Goal: Task Accomplishment & Management: Complete application form

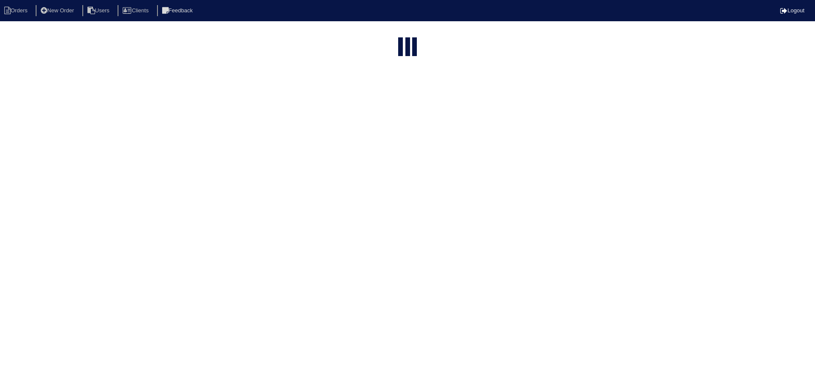
select select "15"
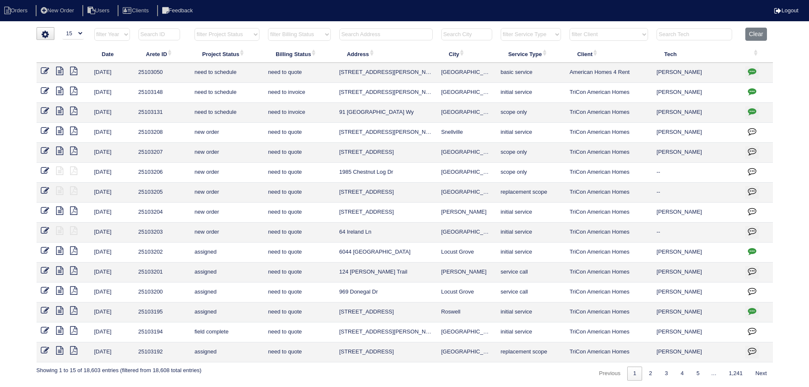
click at [396, 37] on input "text" at bounding box center [385, 34] width 93 height 12
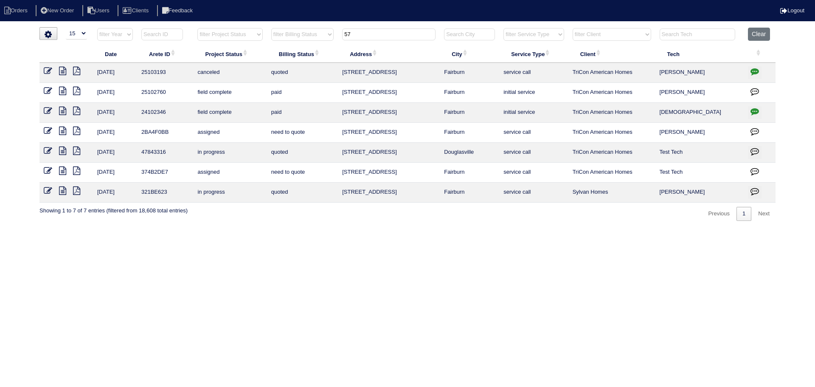
type input "5"
type input "1"
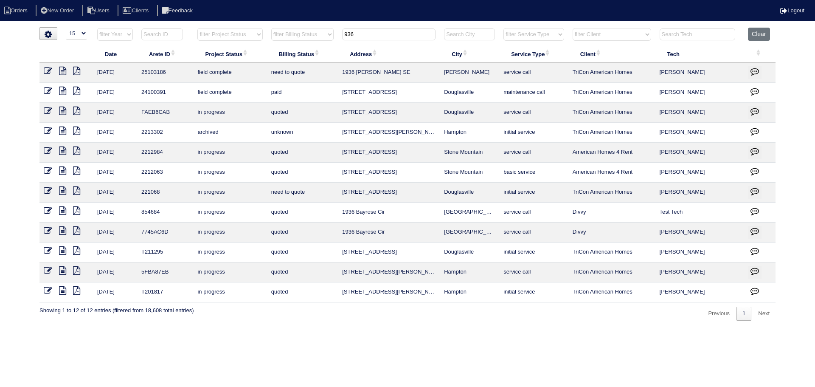
type input "936"
click at [64, 73] on icon at bounding box center [62, 71] width 7 height 8
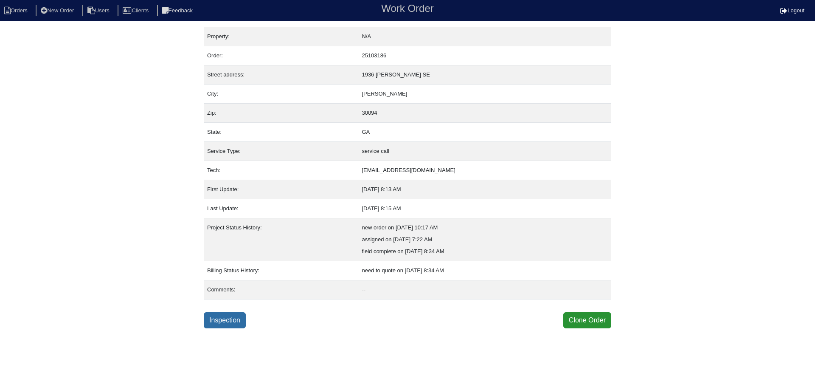
click at [229, 323] on link "Inspection" at bounding box center [225, 320] width 42 height 16
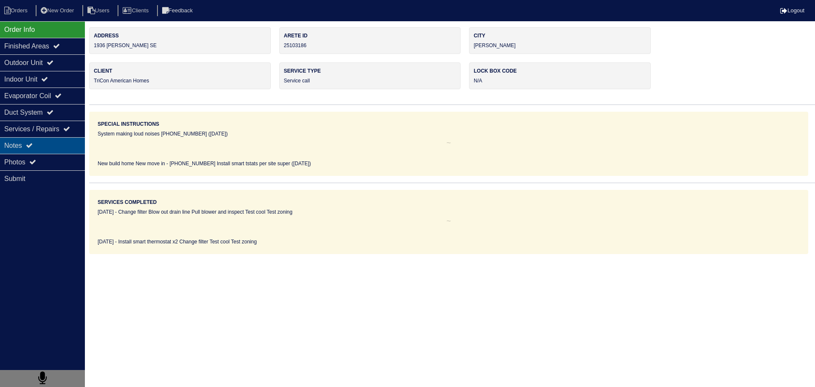
click at [51, 143] on div "Notes" at bounding box center [42, 145] width 85 height 17
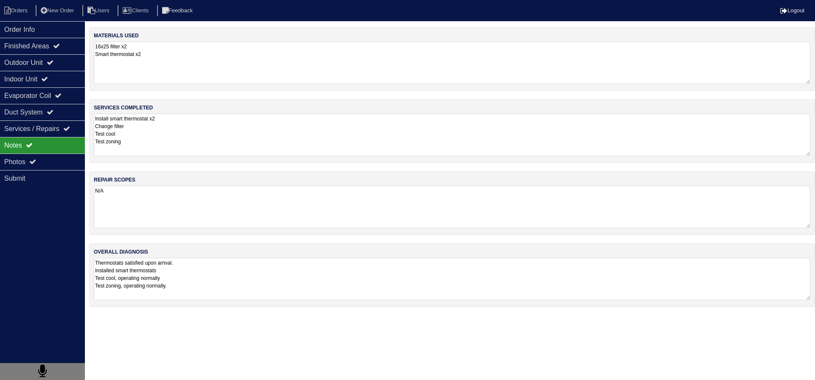
click at [23, 3] on nav "Orders New Order Users Clients Feedback Logout" at bounding box center [407, 10] width 815 height 21
click at [22, 9] on li "Orders" at bounding box center [17, 10] width 34 height 11
select select "15"
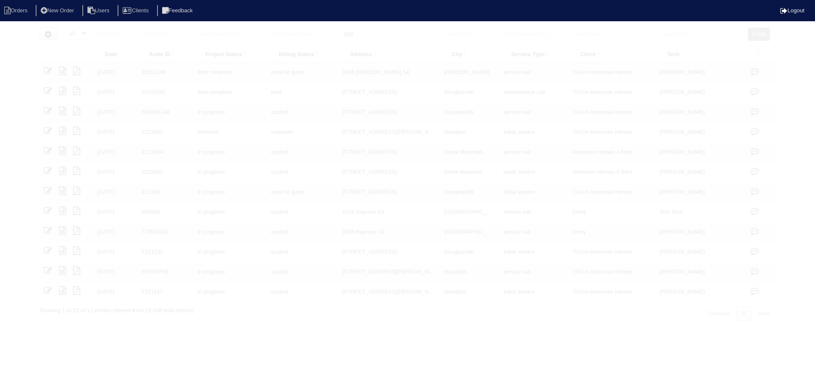
click at [408, 36] on input "936" at bounding box center [388, 34] width 93 height 12
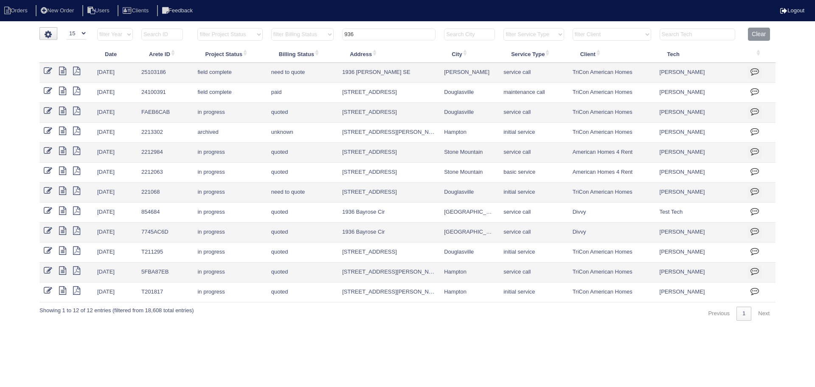
click at [408, 36] on input "936" at bounding box center [388, 34] width 93 height 12
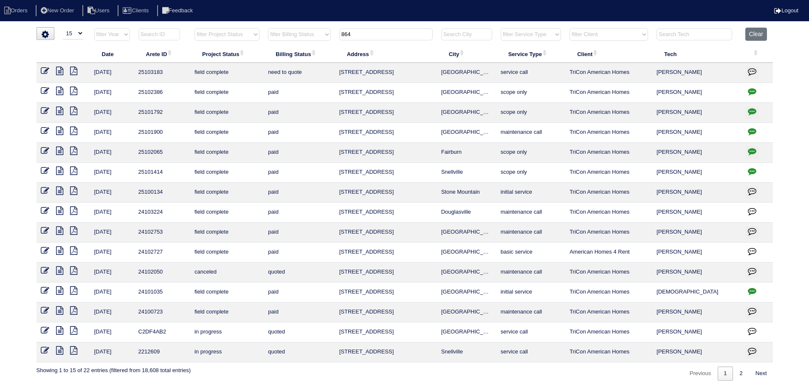
type input "864"
click at [58, 72] on icon at bounding box center [59, 71] width 7 height 8
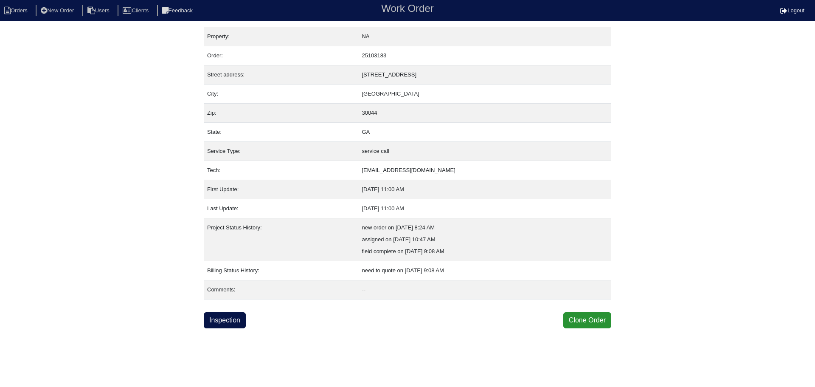
click at [231, 311] on div "Property: NA Order: 25103183 Street address: 864 Regency Ct NW City: Lawrencevi…" at bounding box center [407, 177] width 407 height 301
click at [229, 314] on link "Inspection" at bounding box center [225, 320] width 42 height 16
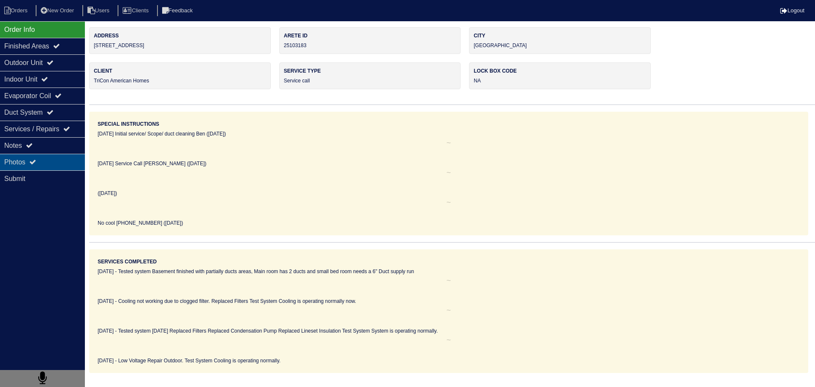
drag, startPoint x: 34, startPoint y: 155, endPoint x: 44, endPoint y: 156, distance: 10.2
click at [34, 155] on div "Photos" at bounding box center [42, 162] width 85 height 17
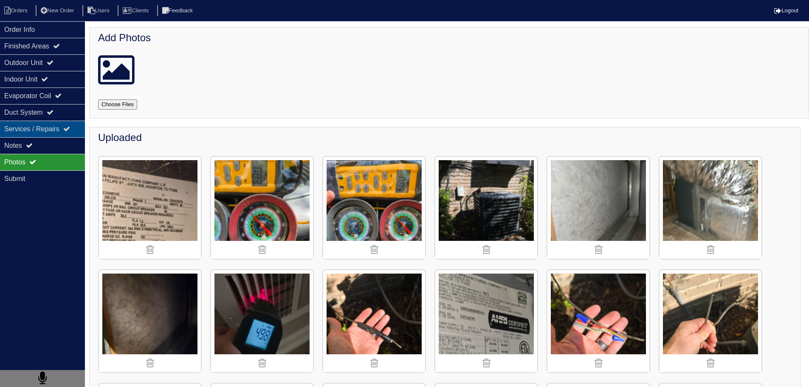
click at [39, 135] on div "Services / Repairs" at bounding box center [42, 129] width 85 height 17
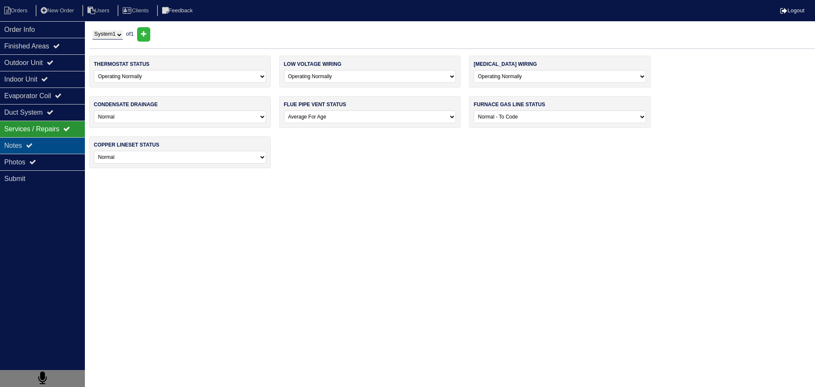
click at [38, 138] on div "Notes" at bounding box center [42, 145] width 85 height 17
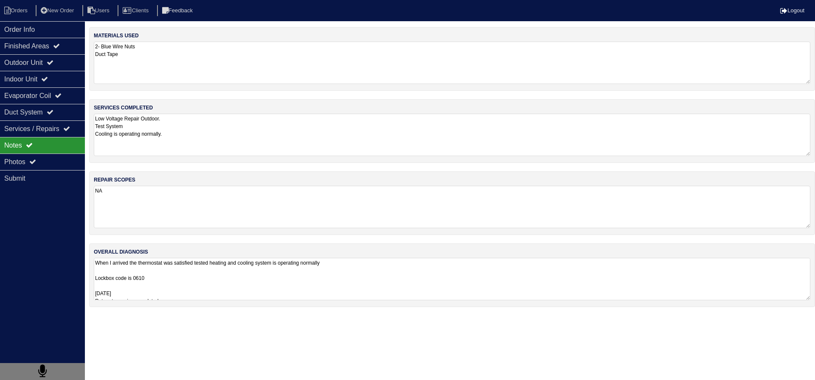
click at [169, 144] on textarea "Low Voltage Repair Outdoor. Test System Cooling is operating normally." at bounding box center [452, 135] width 716 height 42
click at [44, 31] on div "Order Info" at bounding box center [42, 29] width 85 height 17
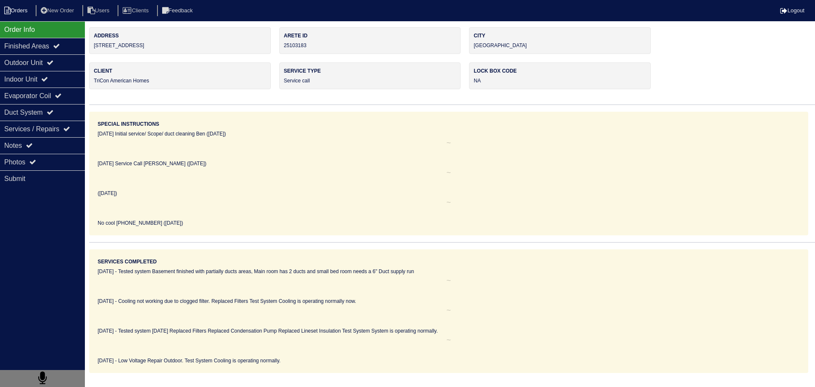
click at [11, 6] on li "Orders" at bounding box center [17, 10] width 34 height 11
select select "15"
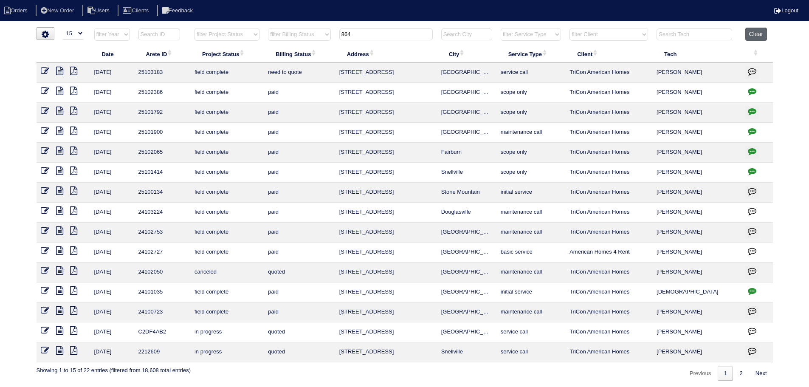
click at [758, 30] on button "Clear" at bounding box center [756, 34] width 22 height 13
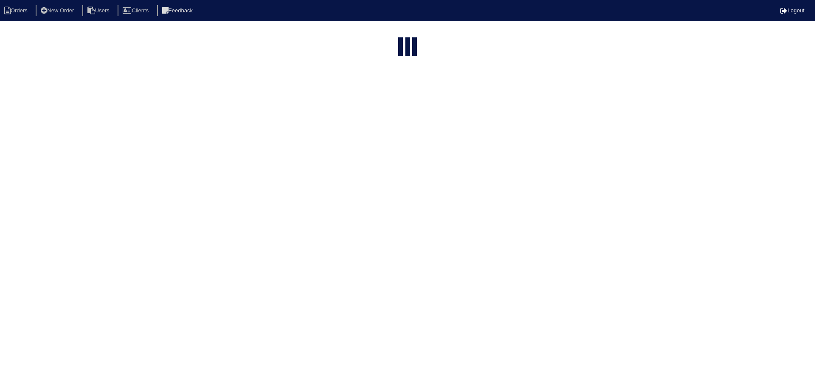
select select "15"
click at [380, 34] on html "Orders New Order Users Clients Feedback Logout Orders New Order Users Clients M…" at bounding box center [404, 229] width 809 height 458
click at [380, 34] on html "Orders New Order Users Clients Feedback Logout Orders New Order Users Clients M…" at bounding box center [404, 229] width 809 height 459
click at [380, 34] on input "text" at bounding box center [385, 34] width 93 height 12
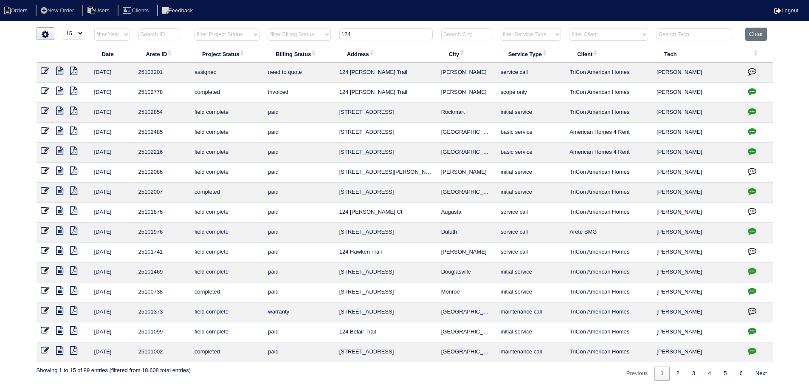
type input "124"
click at [763, 31] on button "Clear" at bounding box center [756, 34] width 22 height 13
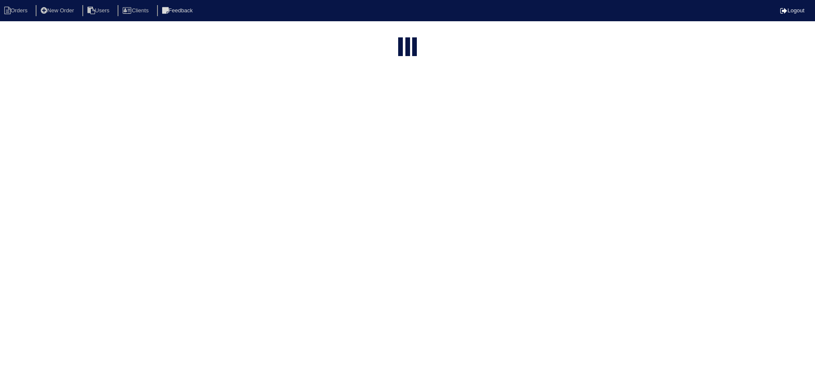
select select "15"
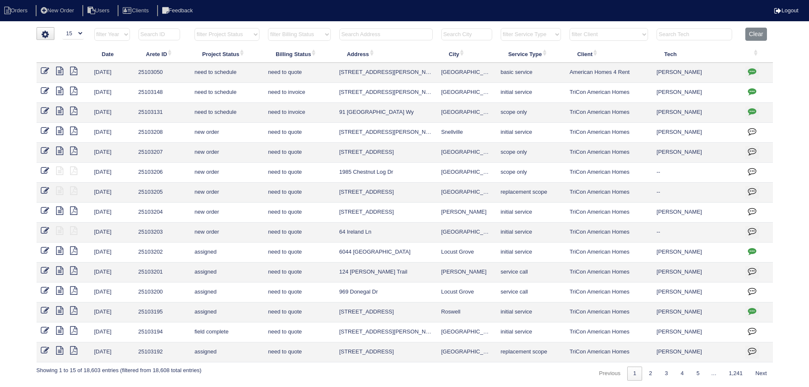
drag, startPoint x: 253, startPoint y: 33, endPoint x: 254, endPoint y: 40, distance: 7.3
click at [253, 34] on select "filter Project Status -- Any Project Status -- new order assigned in progress f…" at bounding box center [226, 34] width 65 height 13
click at [194, 28] on select "filter Project Status -- Any Project Status -- new order assigned in progress f…" at bounding box center [226, 34] width 65 height 13
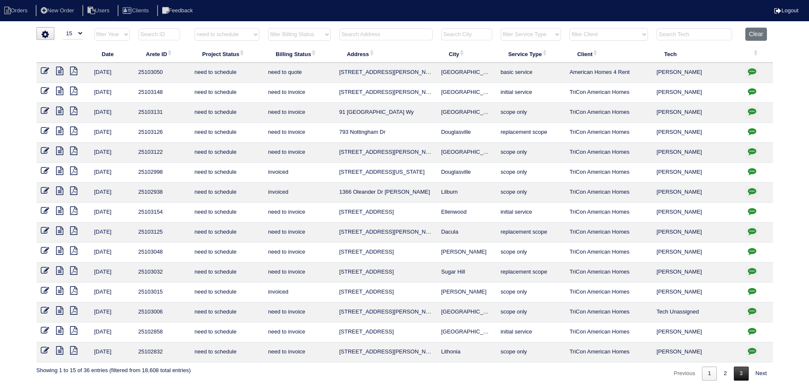
click at [731, 373] on span "1 2 3" at bounding box center [725, 373] width 48 height 6
click at [720, 374] on link "2" at bounding box center [724, 373] width 15 height 14
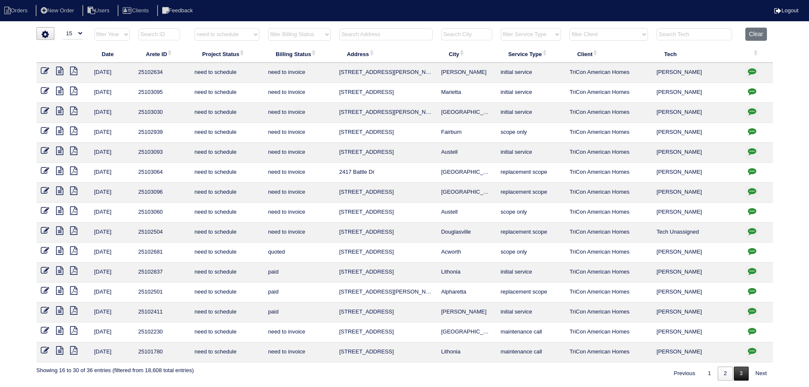
click at [735, 373] on link "3" at bounding box center [740, 373] width 15 height 14
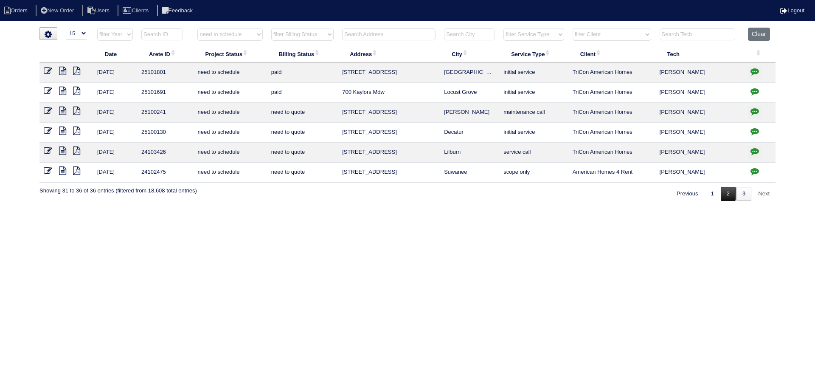
click at [726, 194] on link "2" at bounding box center [728, 194] width 15 height 14
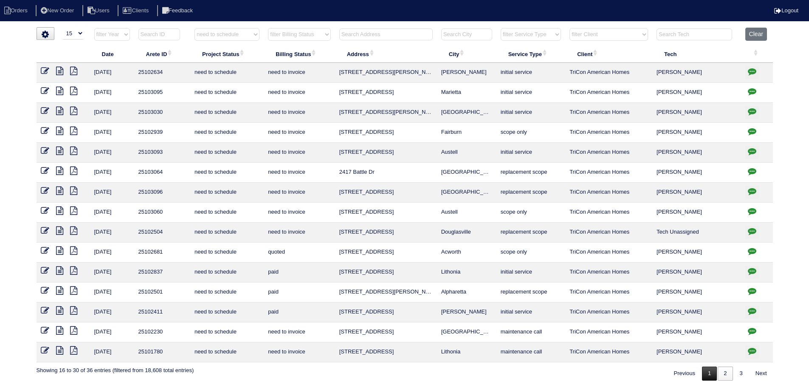
click at [712, 367] on link "1" at bounding box center [709, 373] width 15 height 14
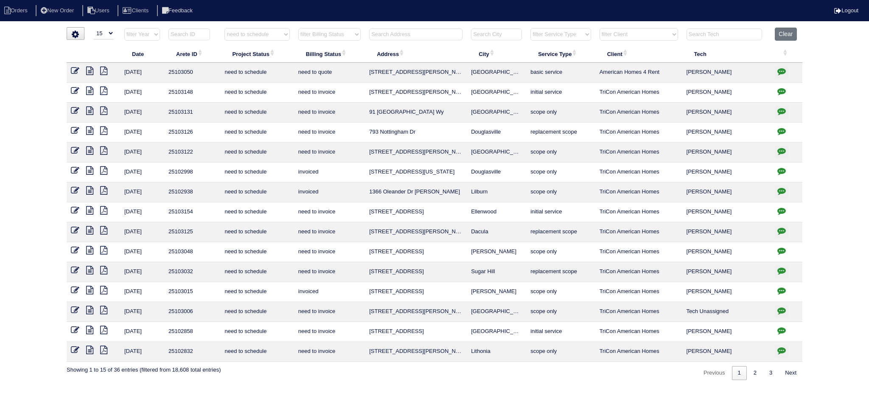
click at [251, 37] on select "filter Project Status -- Any Project Status -- new order assigned in progress f…" at bounding box center [257, 34] width 65 height 13
click at [225, 28] on select "filter Project Status -- Any Project Status -- new order assigned in progress f…" at bounding box center [257, 34] width 65 height 13
select select "new order"
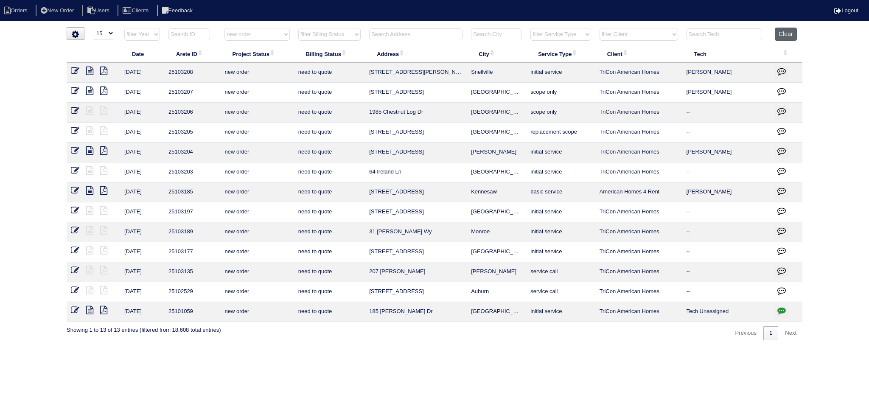
click at [783, 34] on button "Clear" at bounding box center [786, 34] width 22 height 13
select select
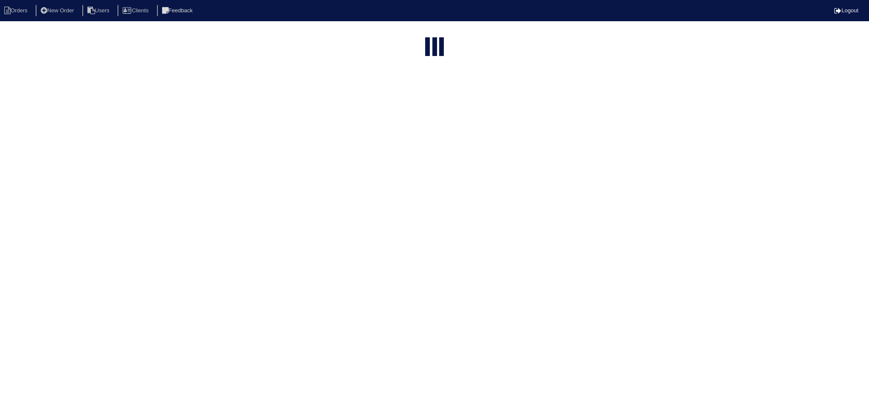
select select "15"
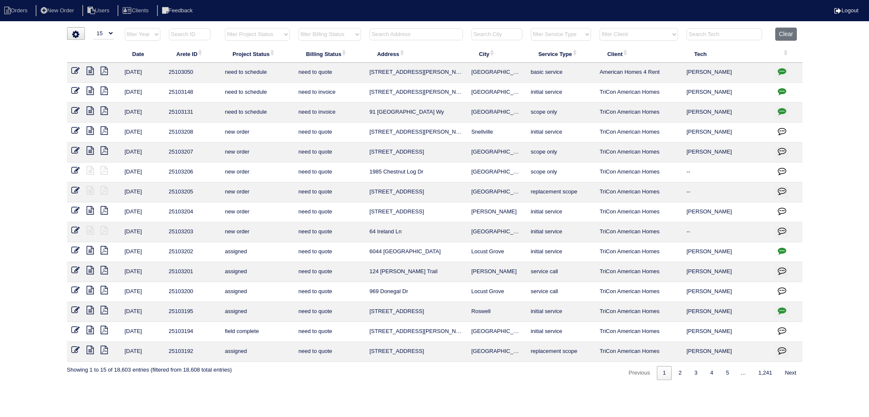
click at [404, 26] on html "Orders New Order Users Clients Feedback Logout Orders New Order Users Clients M…" at bounding box center [434, 194] width 869 height 389
click at [400, 32] on input "text" at bounding box center [416, 34] width 93 height 12
click at [786, 32] on button "Clear" at bounding box center [786, 34] width 22 height 13
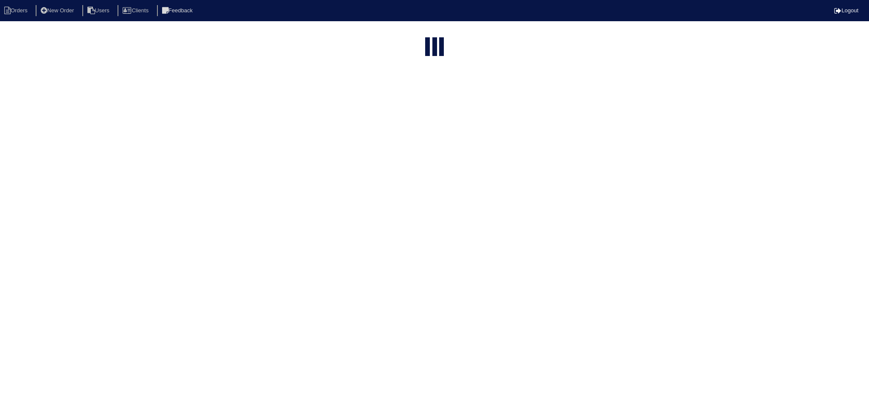
select select "15"
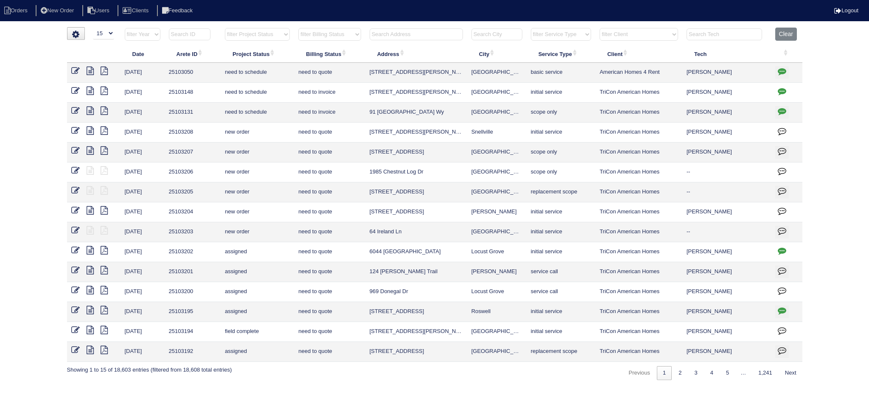
click at [399, 39] on input "text" at bounding box center [416, 34] width 93 height 12
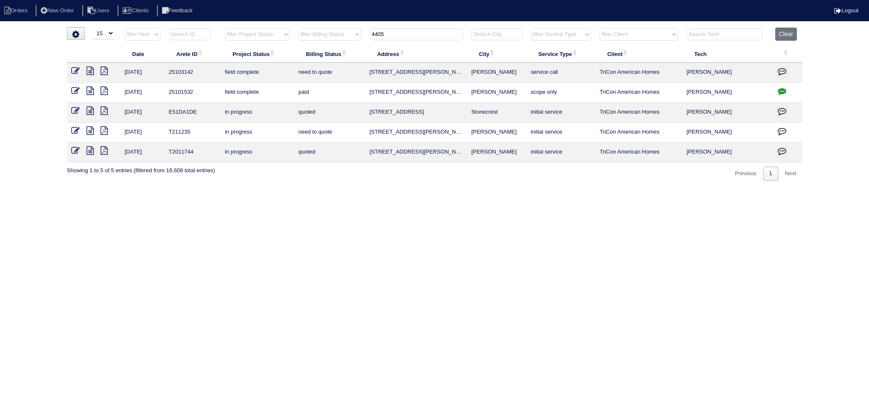
type input "4405"
click at [90, 72] on icon at bounding box center [90, 71] width 7 height 8
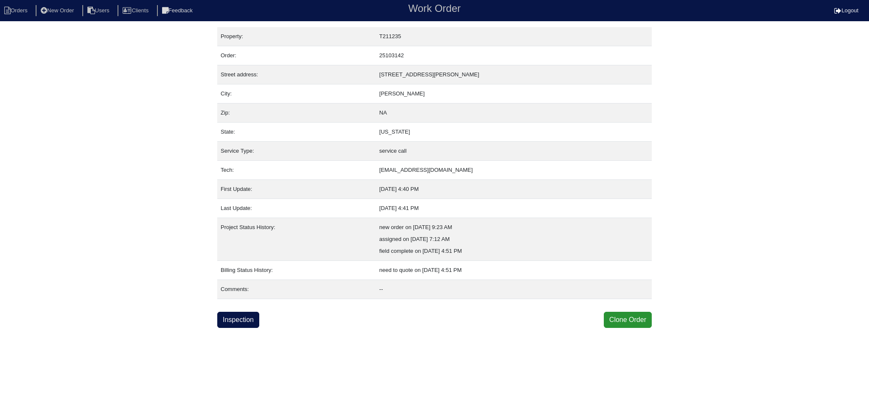
click at [232, 309] on div "Property: T211235 Order: 25103142 Street address: [STREET_ADDRESS][PERSON_NAME]…" at bounding box center [434, 177] width 435 height 301
click at [234, 312] on link "Inspection" at bounding box center [238, 320] width 42 height 16
select select "0"
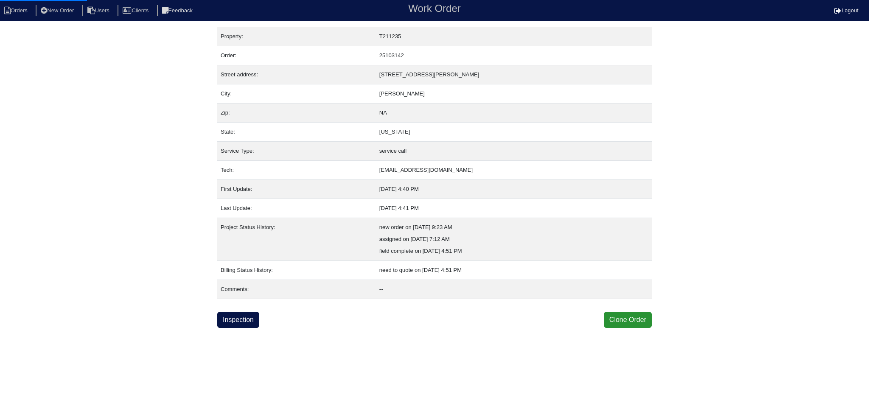
select select "0"
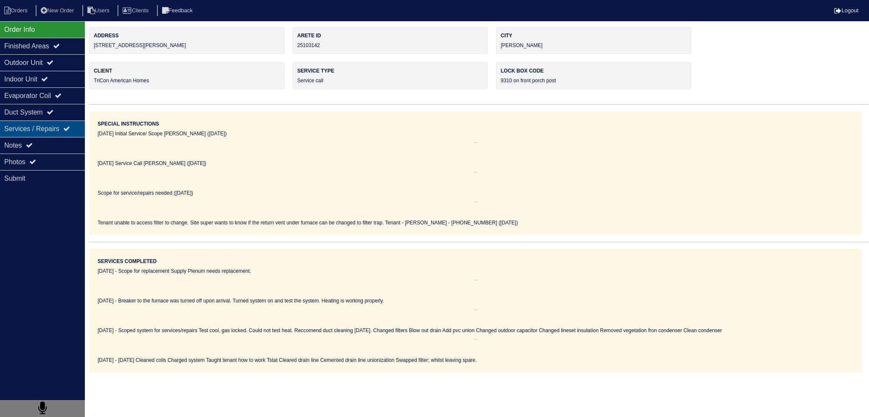
click at [56, 124] on div "Services / Repairs" at bounding box center [42, 129] width 85 height 17
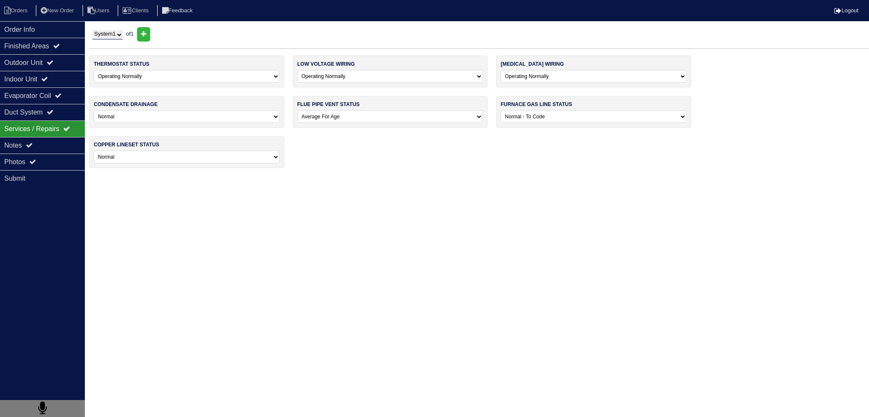
drag, startPoint x: 48, startPoint y: 137, endPoint x: 52, endPoint y: 132, distance: 6.6
click at [51, 134] on div "Order Info Finished Areas Outdoor Unit Indoor Unit Evaporator Coil Duct System …" at bounding box center [42, 229] width 85 height 417
click at [50, 144] on div "Notes" at bounding box center [42, 145] width 85 height 17
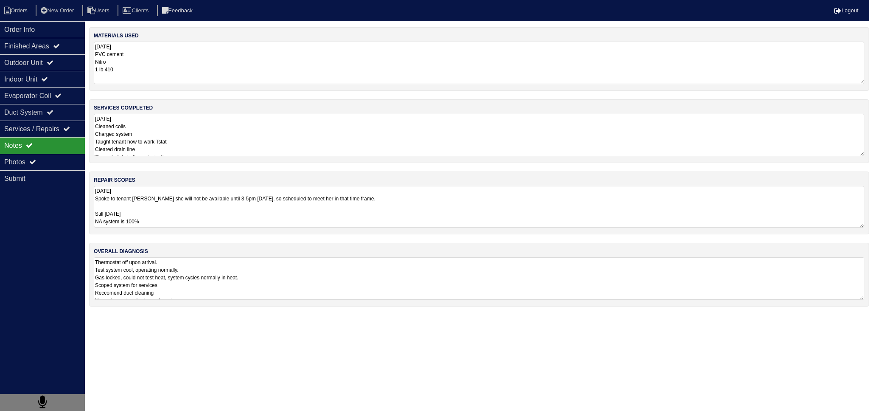
click at [192, 207] on textarea "8.29.25 Spoke to tenant Sabrina she will not be available until 3-5pm today, so…" at bounding box center [479, 207] width 771 height 42
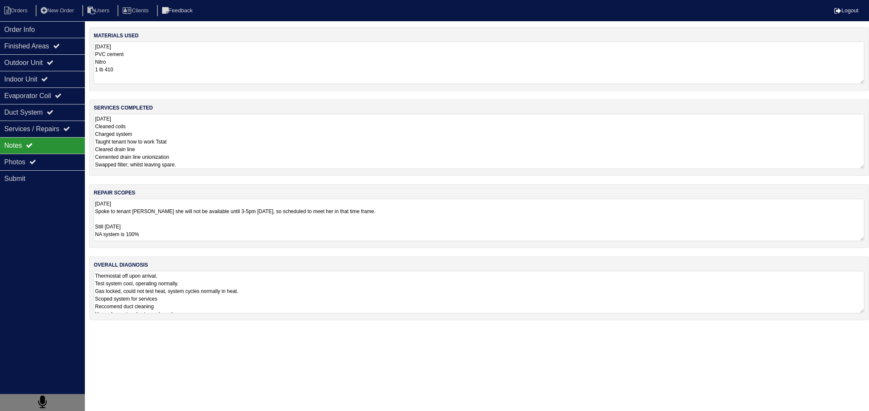
click at [205, 142] on textarea "8.29.25 Cleaned coils Charged system Taught tenant how to work Tstat Cleared dr…" at bounding box center [479, 141] width 771 height 55
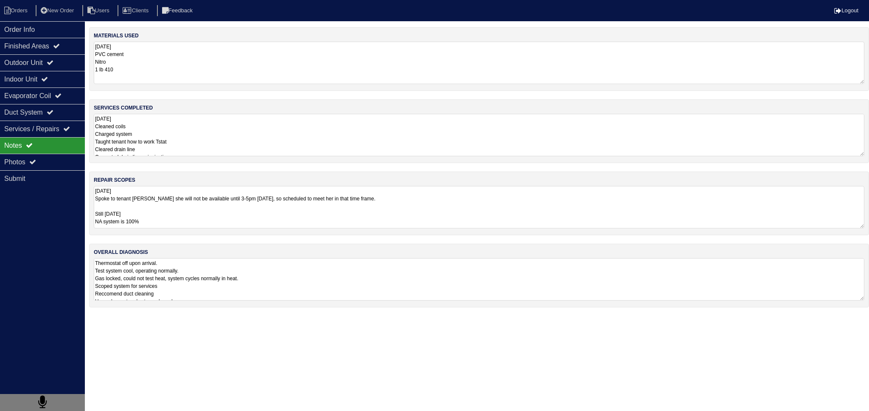
click at [211, 313] on div "materials used 8.29.25 PVC cement Nitro 1 lb 410 services completed 8.29.25 Cle…" at bounding box center [479, 171] width 780 height 289
click at [189, 286] on textarea "Thermostat off upon arrival. Test system cool, operating normally. Gas locked, …" at bounding box center [479, 279] width 771 height 42
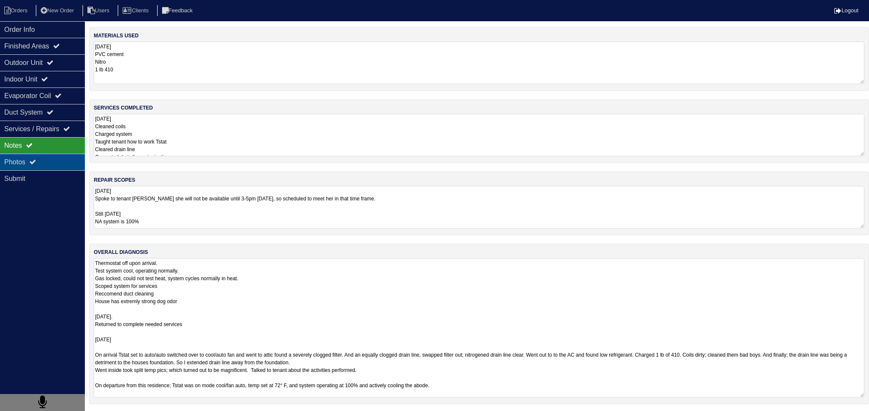
click at [44, 156] on div "Photos" at bounding box center [42, 162] width 85 height 17
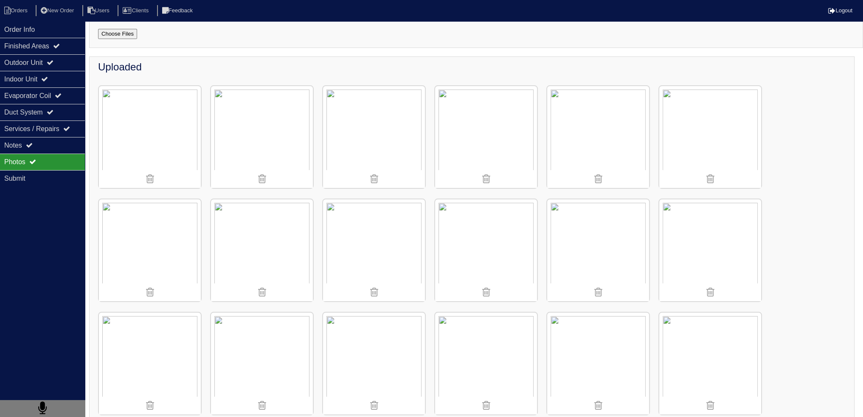
scroll to position [85, 0]
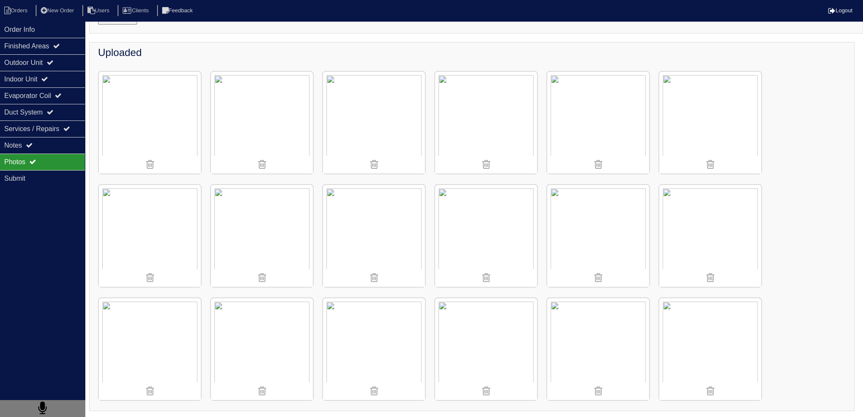
click at [371, 327] on img at bounding box center [374, 349] width 102 height 102
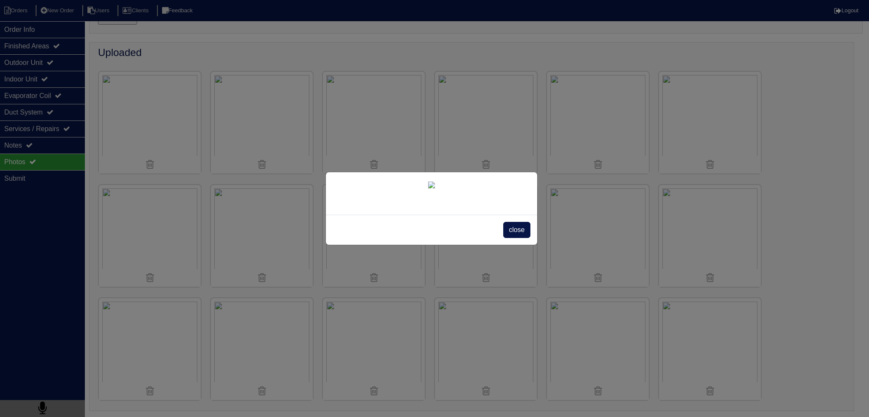
click at [503, 245] on div "close" at bounding box center [431, 230] width 211 height 30
click at [525, 238] on span "close" at bounding box center [516, 230] width 27 height 16
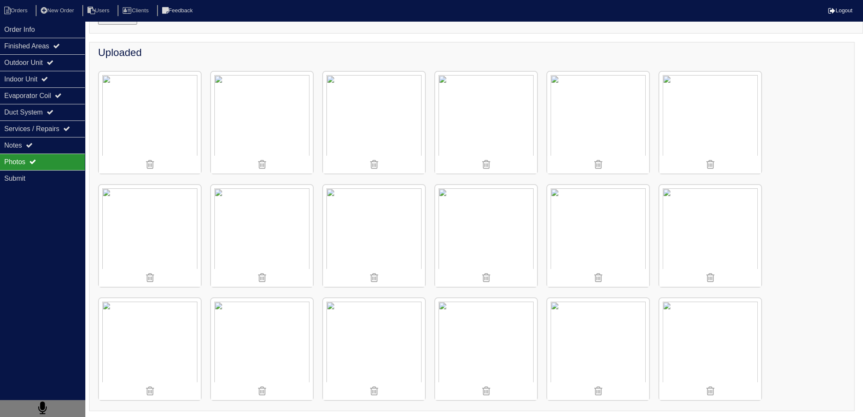
click at [709, 95] on img at bounding box center [710, 123] width 102 height 102
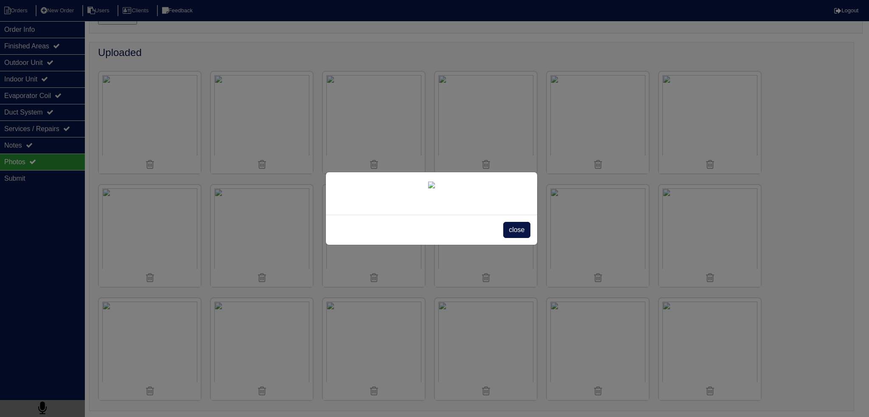
click at [531, 245] on div "close" at bounding box center [431, 230] width 211 height 30
click at [520, 238] on span "close" at bounding box center [516, 230] width 27 height 16
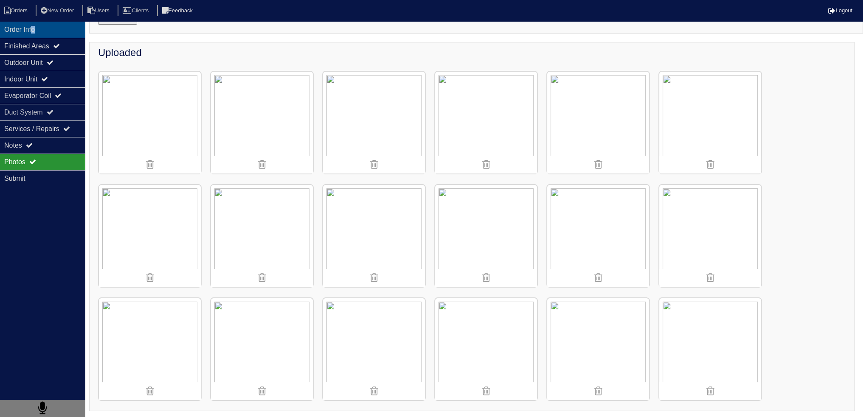
drag, startPoint x: 38, startPoint y: 31, endPoint x: 34, endPoint y: 33, distance: 4.4
click at [36, 31] on div "Order Info" at bounding box center [42, 29] width 85 height 17
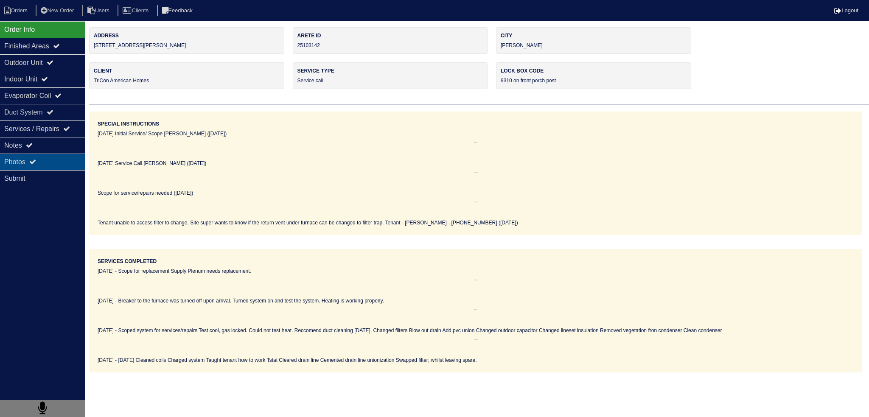
click at [59, 160] on div "Photos" at bounding box center [42, 162] width 85 height 17
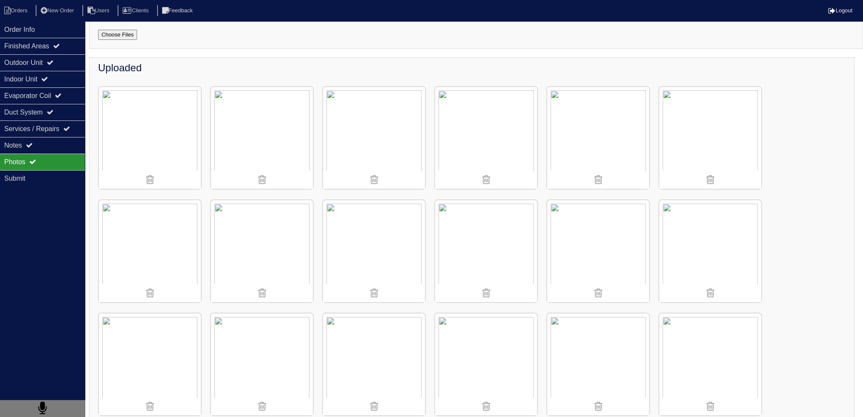
scroll to position [85, 0]
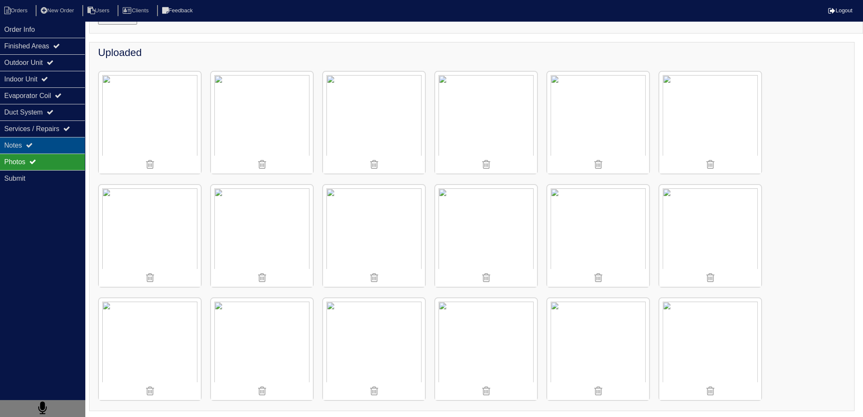
click at [37, 137] on div "Notes" at bounding box center [42, 145] width 85 height 17
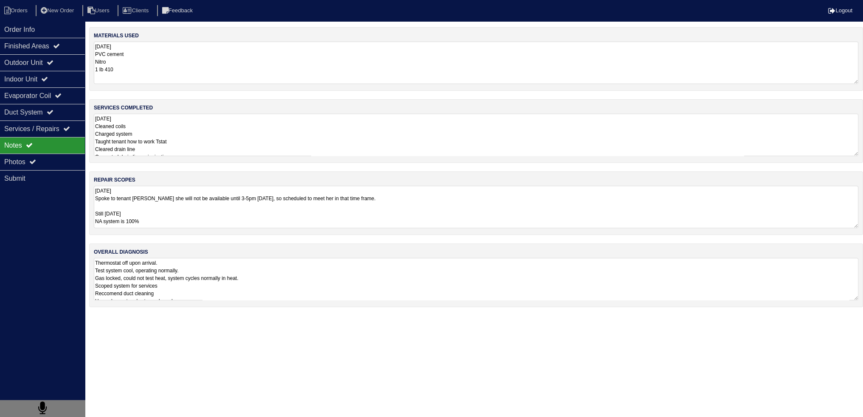
scroll to position [0, 0]
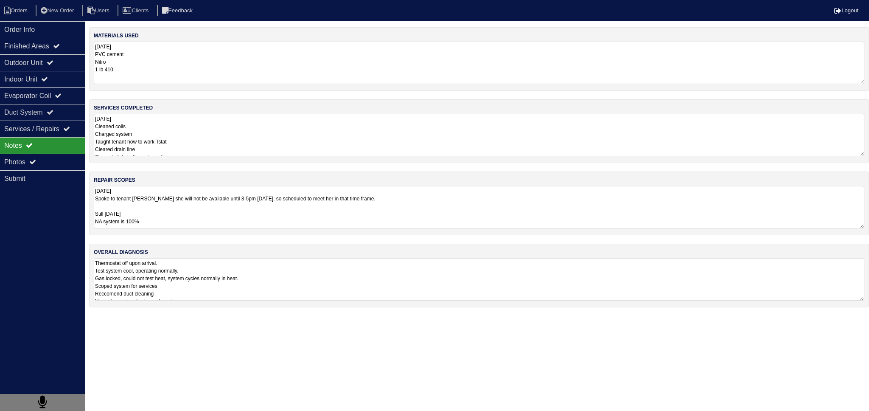
click at [204, 135] on textarea "8.29.25 Cleaned coils Charged system Taught tenant how to work Tstat Cleared dr…" at bounding box center [479, 135] width 771 height 42
click at [51, 41] on div "Finished Areas" at bounding box center [42, 46] width 85 height 17
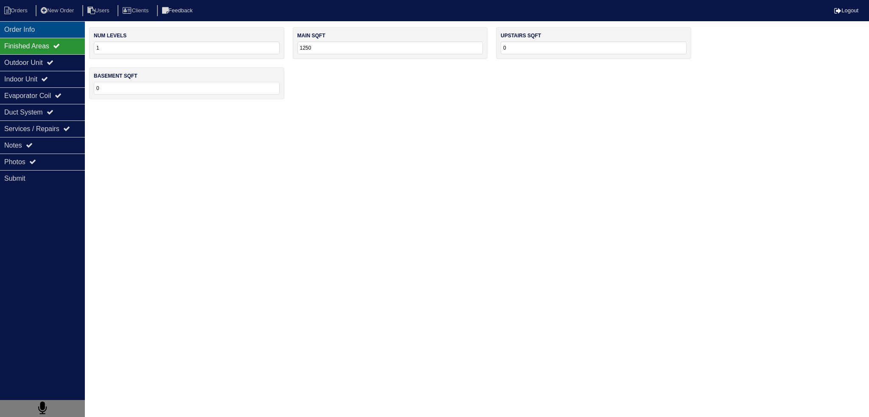
click at [51, 34] on div "Order Info" at bounding box center [42, 29] width 85 height 17
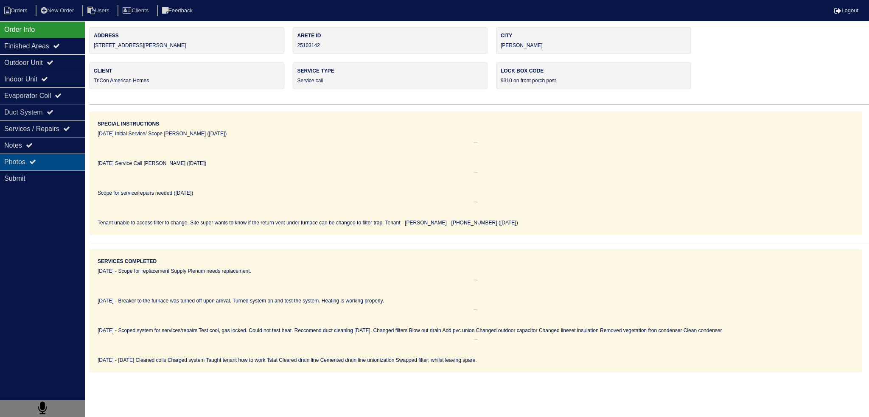
click at [61, 166] on div "Photos" at bounding box center [42, 162] width 85 height 17
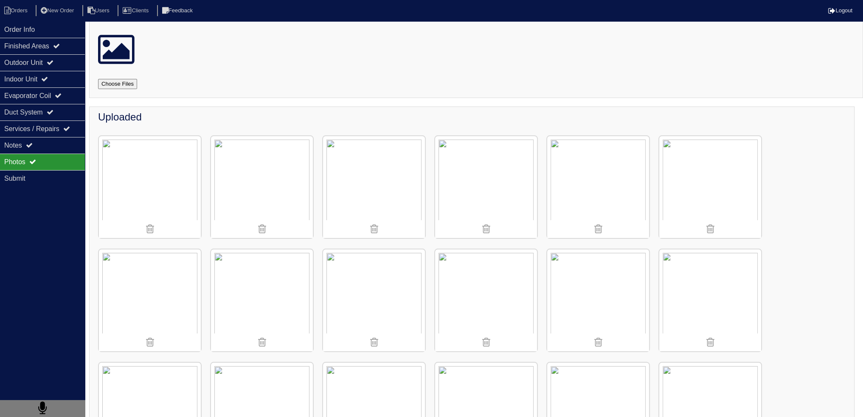
scroll to position [85, 0]
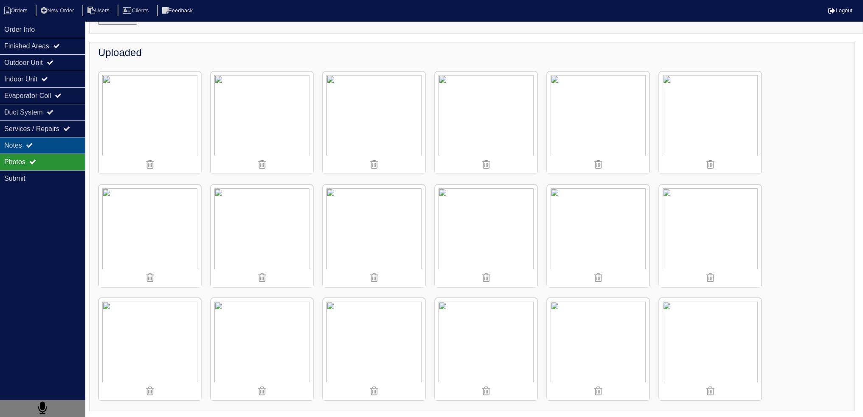
click at [35, 151] on div "Notes" at bounding box center [42, 145] width 85 height 17
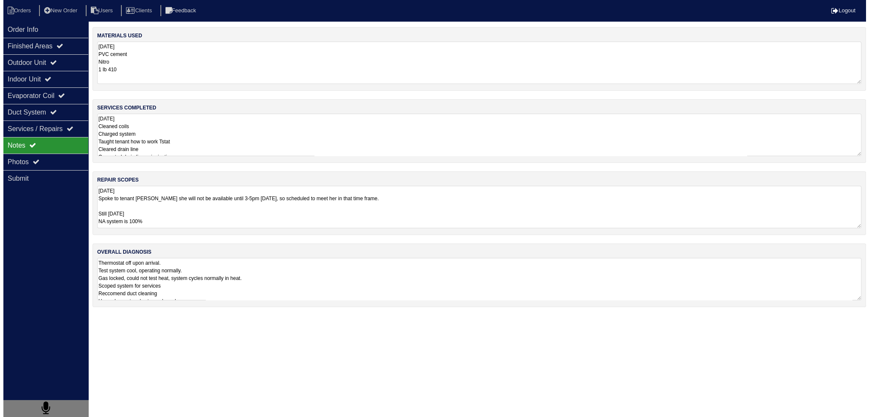
scroll to position [0, 0]
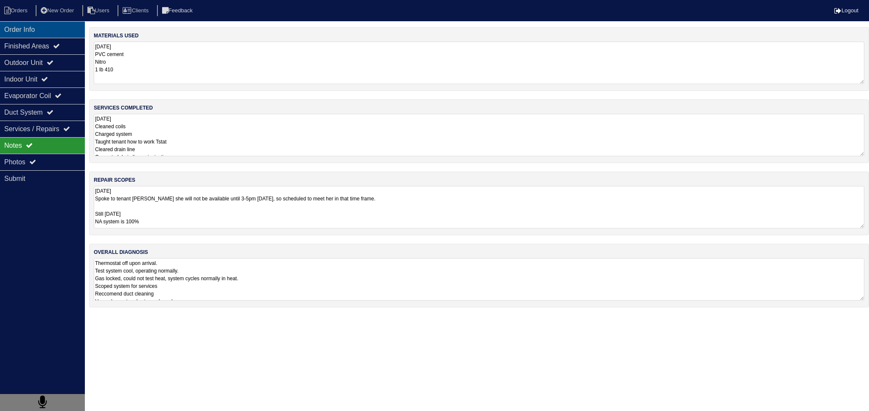
click at [32, 28] on div "Order Info" at bounding box center [42, 29] width 85 height 17
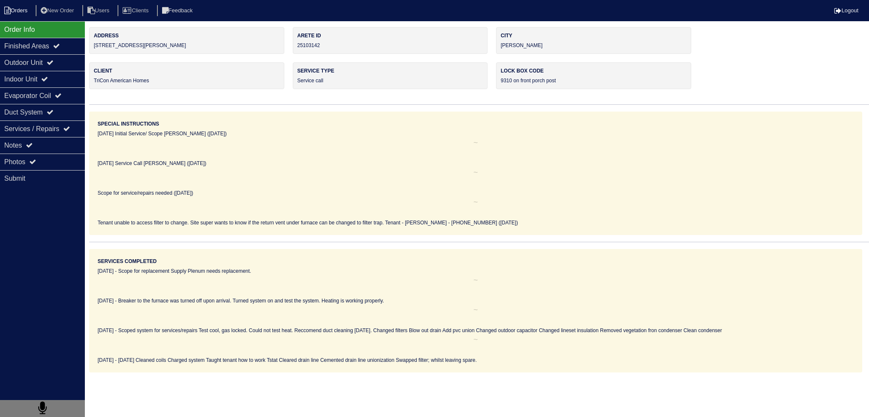
click at [8, 11] on icon at bounding box center [7, 11] width 6 height 8
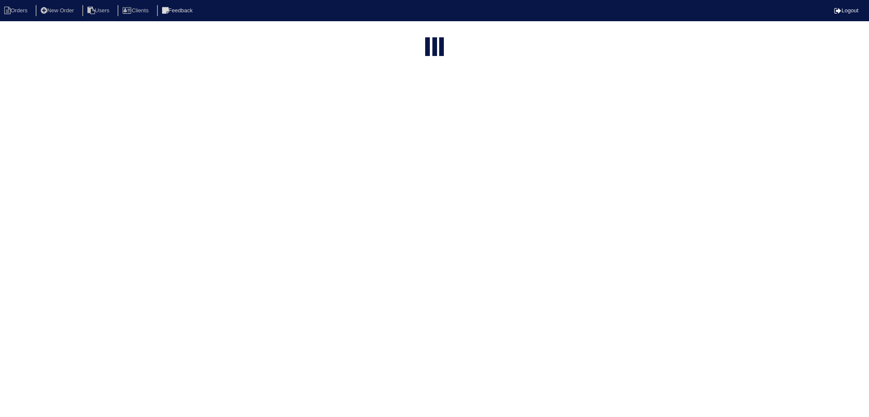
select select "15"
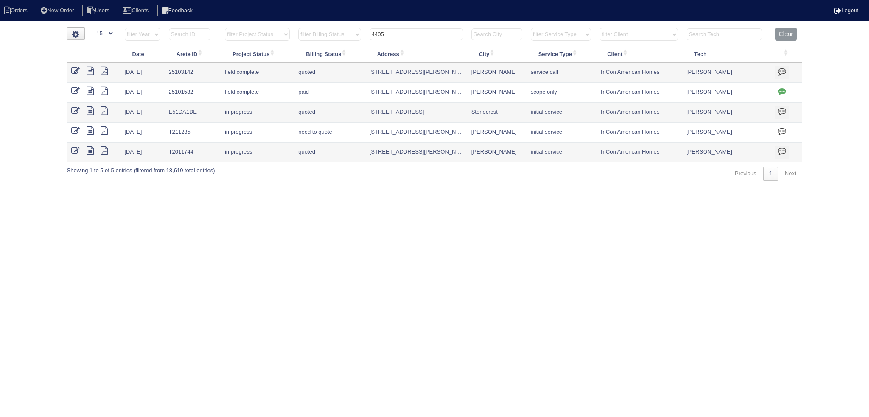
click at [417, 33] on input "4405" at bounding box center [416, 34] width 93 height 12
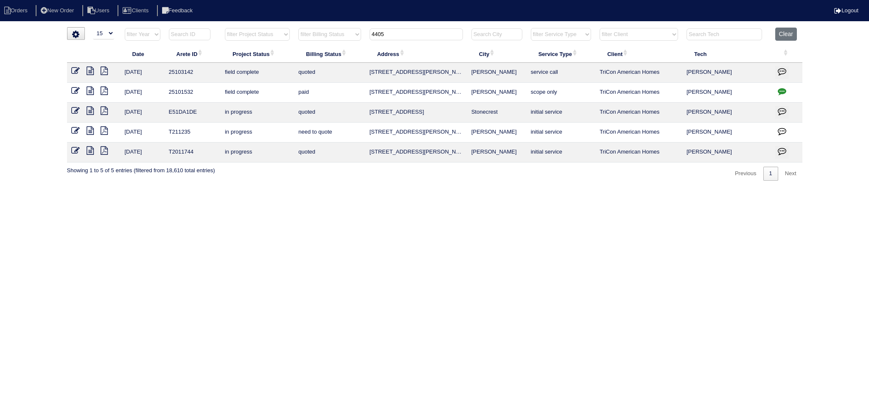
click at [417, 33] on input "4405" at bounding box center [416, 34] width 93 height 12
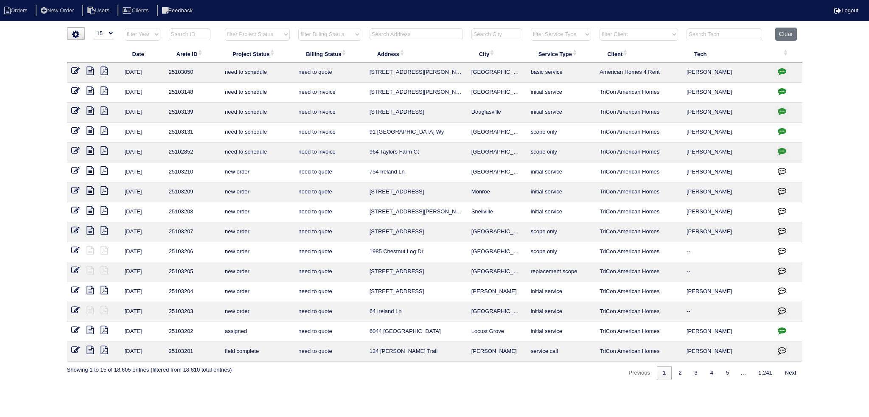
click at [431, 33] on input "text" at bounding box center [416, 34] width 93 height 12
click at [726, 30] on input "text" at bounding box center [725, 34] width 76 height 12
type input "c"
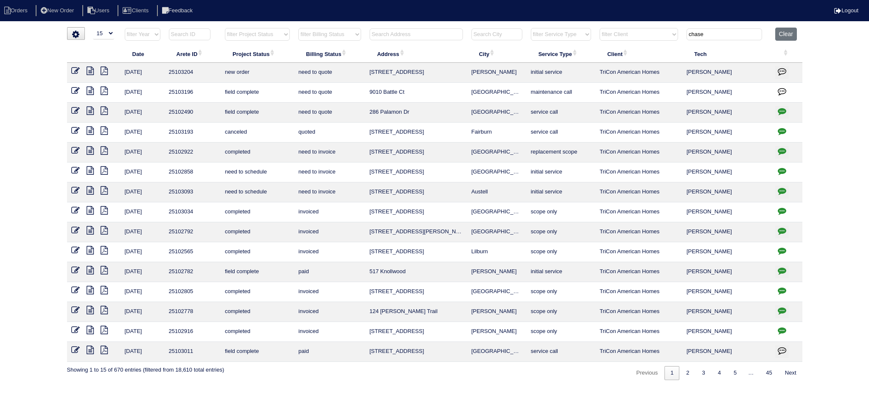
type input "chase"
click at [92, 91] on icon at bounding box center [90, 91] width 7 height 8
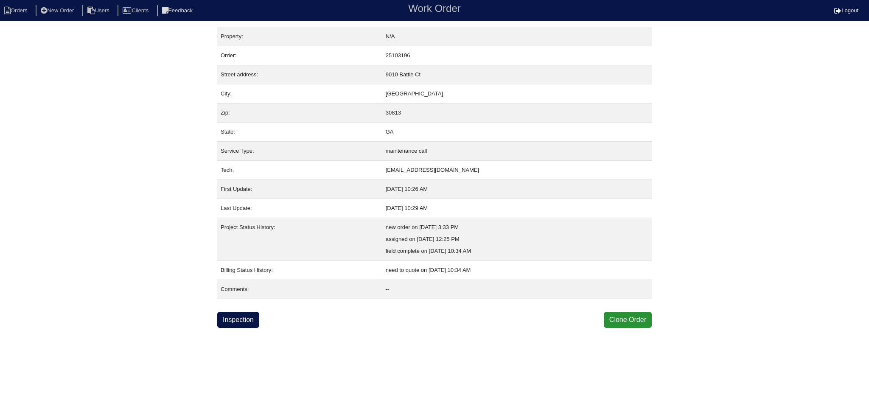
click at [247, 328] on html "Orders New Order Users Clients Feedback Work Order Logout Work Order Orders New…" at bounding box center [434, 164] width 869 height 328
click at [245, 322] on link "Inspection" at bounding box center [238, 320] width 42 height 16
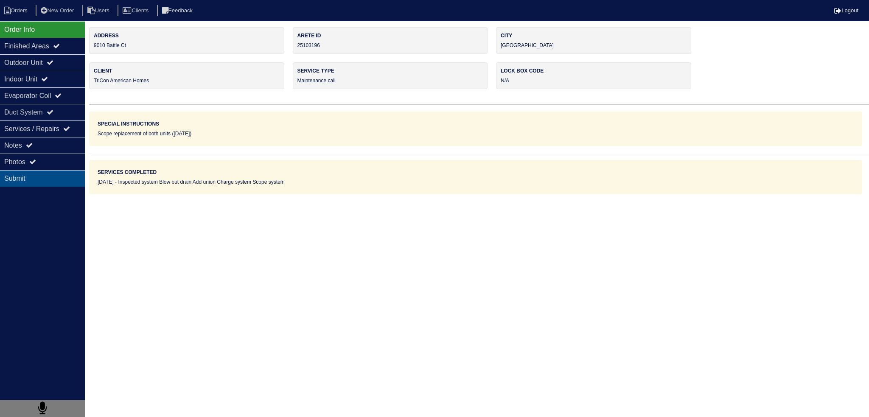
click at [56, 170] on div "Submit" at bounding box center [42, 178] width 85 height 17
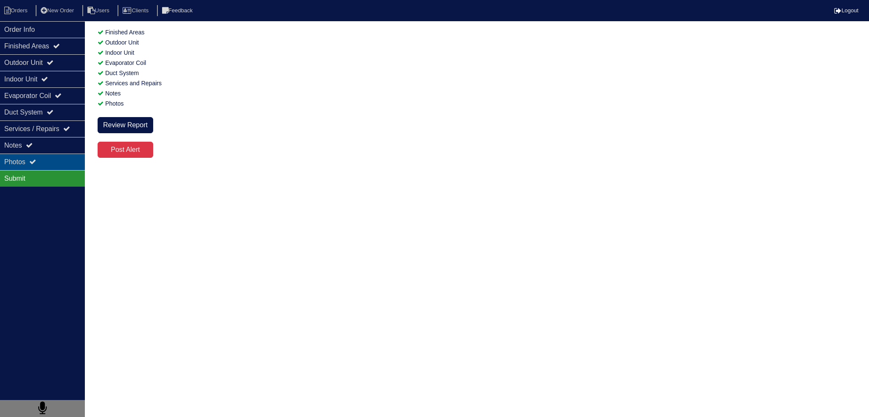
click at [55, 162] on div "Photos" at bounding box center [42, 162] width 85 height 17
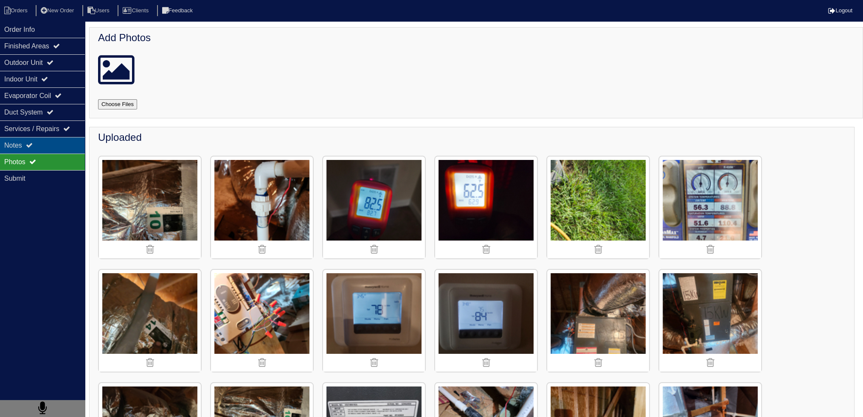
click at [62, 147] on div "Notes" at bounding box center [42, 145] width 85 height 17
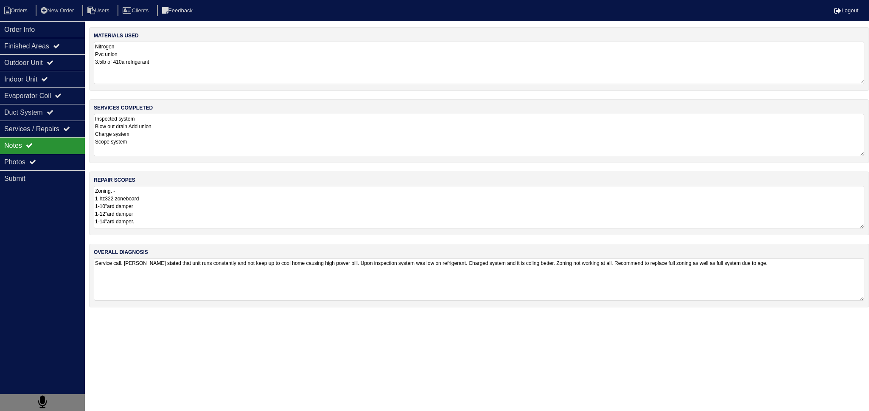
click at [166, 205] on textarea "Zoning. - 1-hz322 zoneboard 1-10"ard damper 1-12"ard damper 1-14"ard damper. If…" at bounding box center [479, 207] width 771 height 42
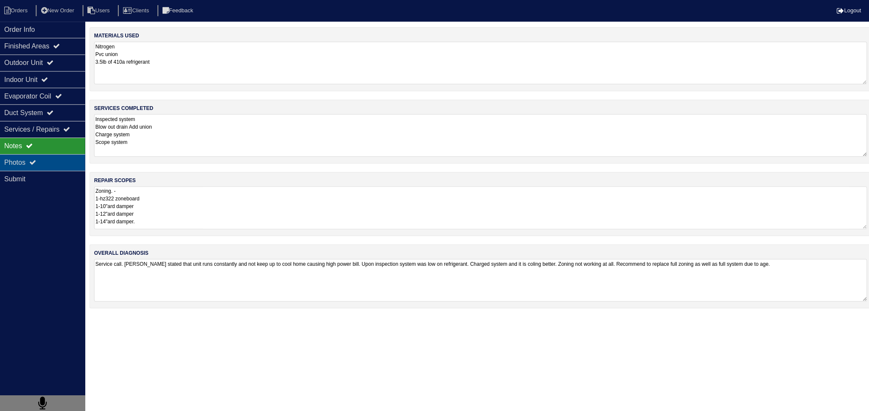
click at [42, 166] on div "Photos" at bounding box center [42, 162] width 85 height 17
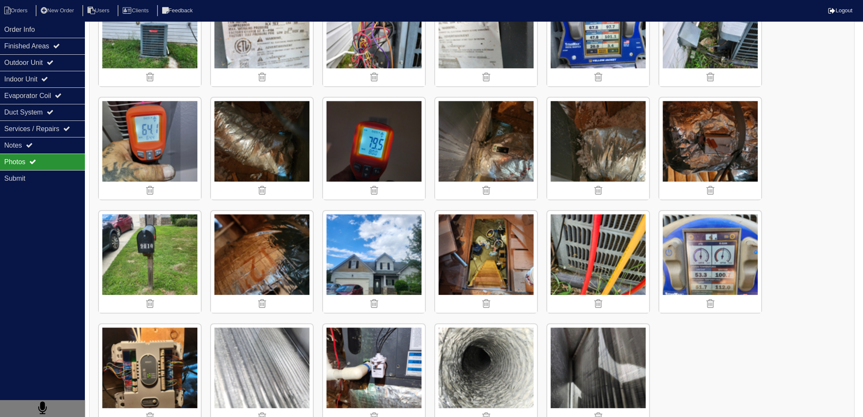
scroll to position [537, 0]
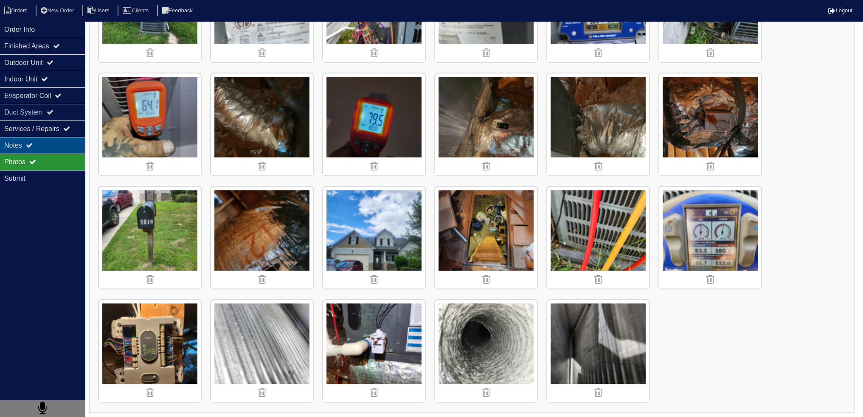
click at [47, 147] on div "Notes" at bounding box center [42, 145] width 85 height 17
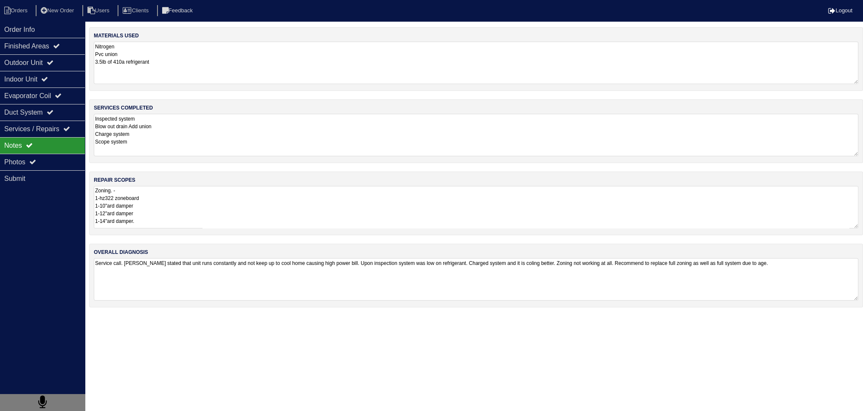
click at [214, 205] on textarea "Zoning. - 1-hz322 zoneboard 1-10"ard damper 1-12"ard damper 1-14"ard damper. If…" at bounding box center [476, 207] width 764 height 42
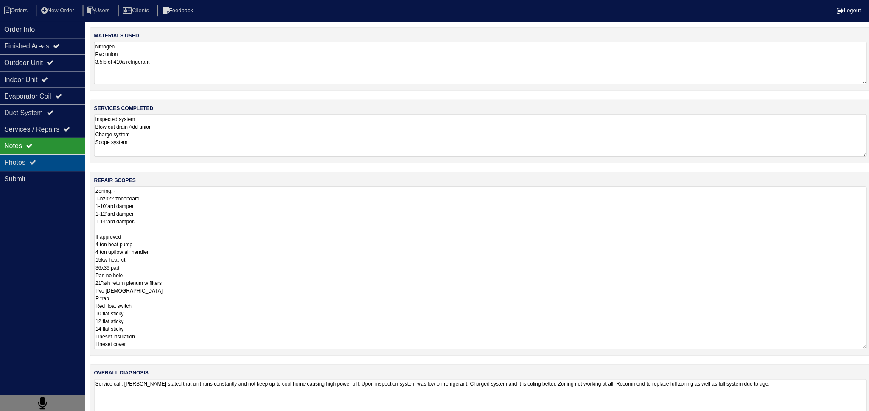
click at [53, 163] on div "Photos" at bounding box center [42, 162] width 85 height 17
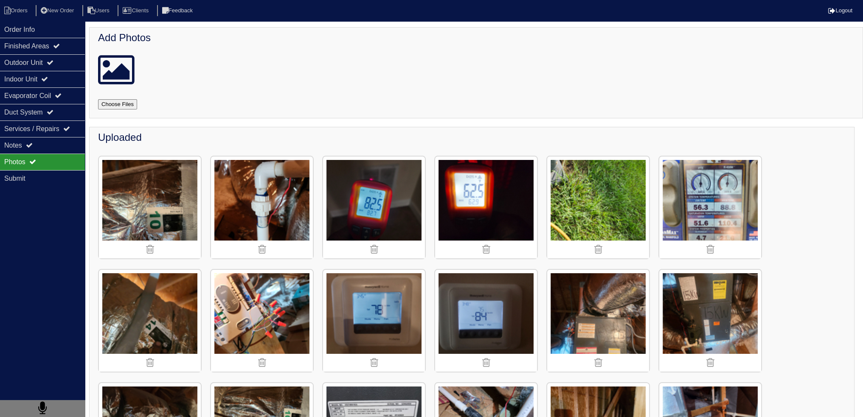
click at [55, 157] on div "Photos" at bounding box center [42, 162] width 85 height 17
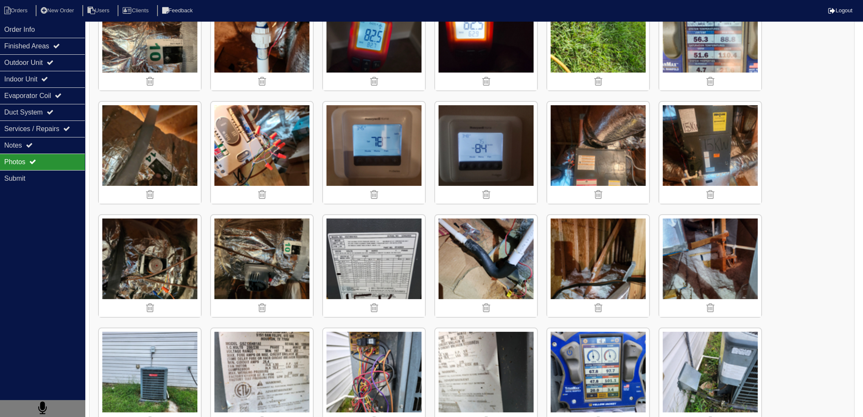
scroll to position [170, 0]
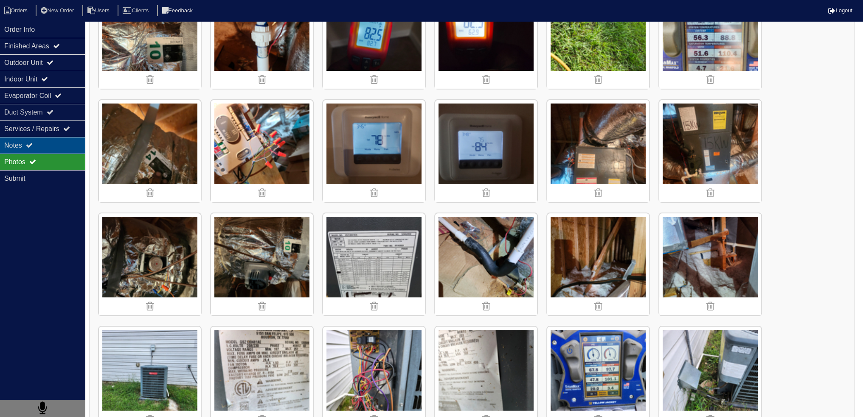
click at [13, 144] on div "Notes" at bounding box center [42, 145] width 85 height 17
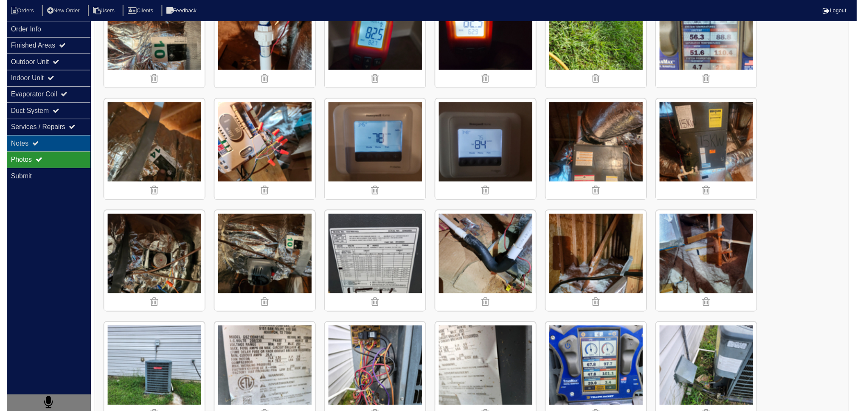
scroll to position [0, 0]
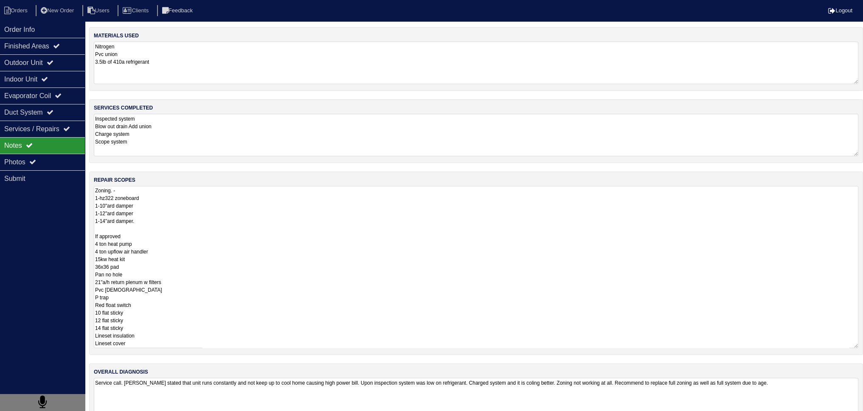
click at [143, 197] on textarea "Zoning. - 1-hz322 zoneboard 1-10"ard damper 1-12"ard damper 1-14"ard damper. If…" at bounding box center [476, 267] width 764 height 162
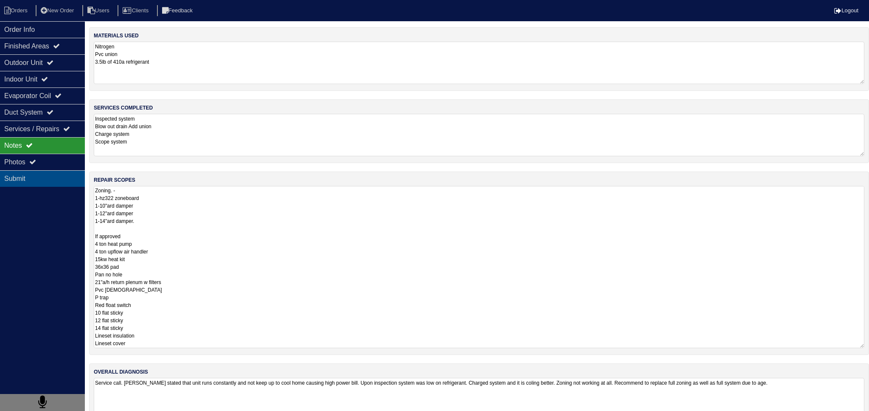
click at [46, 170] on div "Submit" at bounding box center [42, 178] width 85 height 17
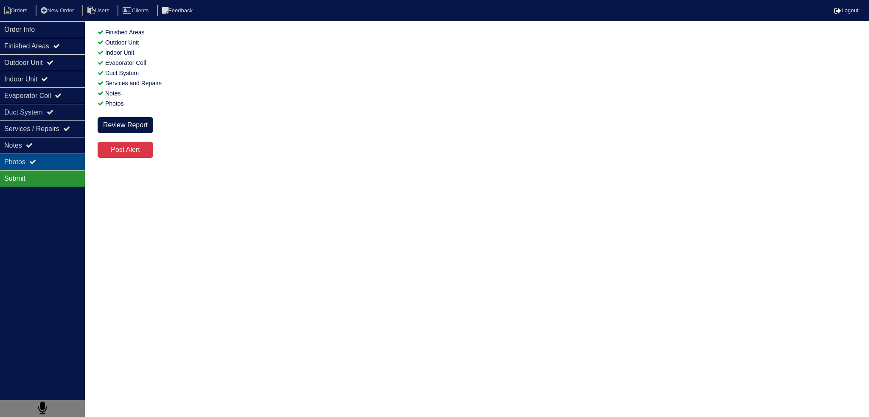
click at [46, 166] on div "Photos" at bounding box center [42, 162] width 85 height 17
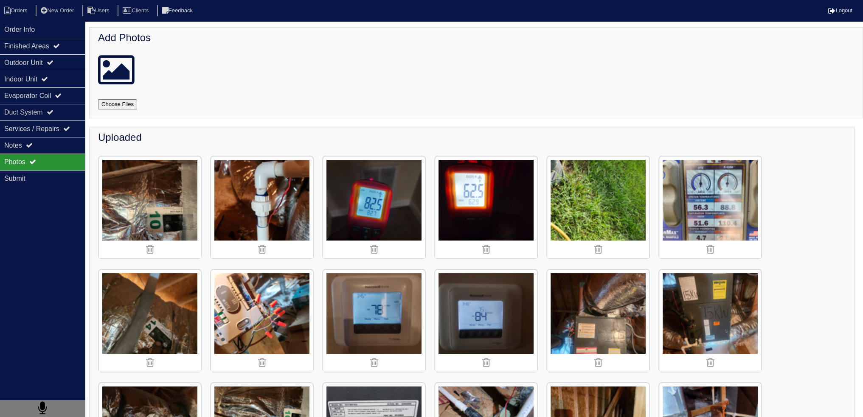
click at [710, 205] on img at bounding box center [710, 208] width 102 height 102
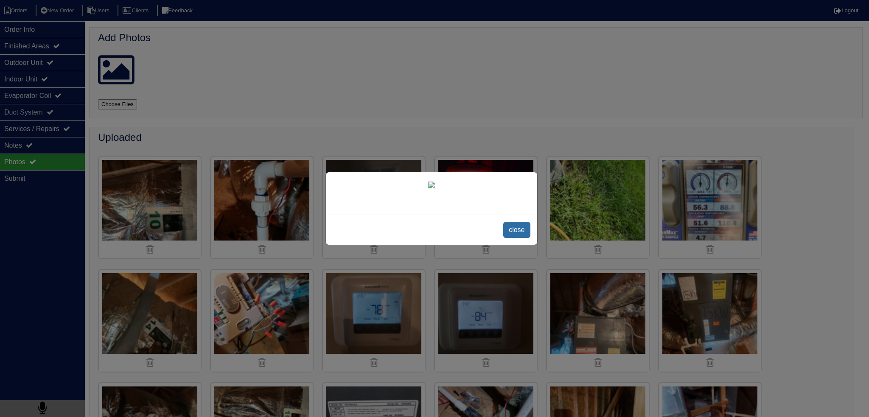
click at [520, 238] on span "close" at bounding box center [516, 230] width 27 height 16
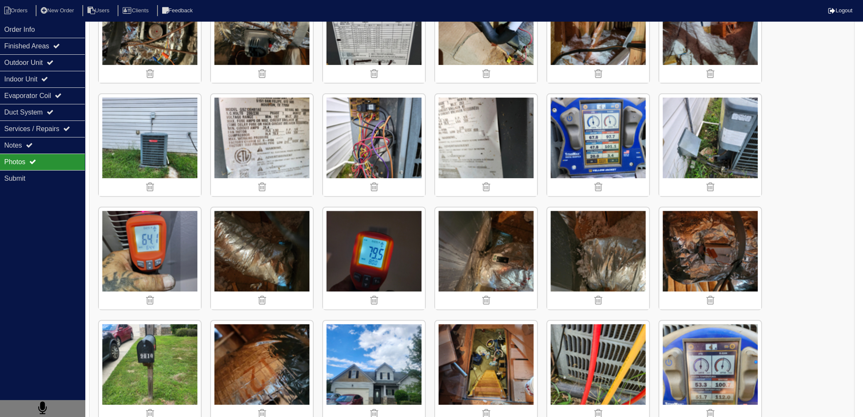
scroll to position [537, 0]
